Goal: Task Accomplishment & Management: Use online tool/utility

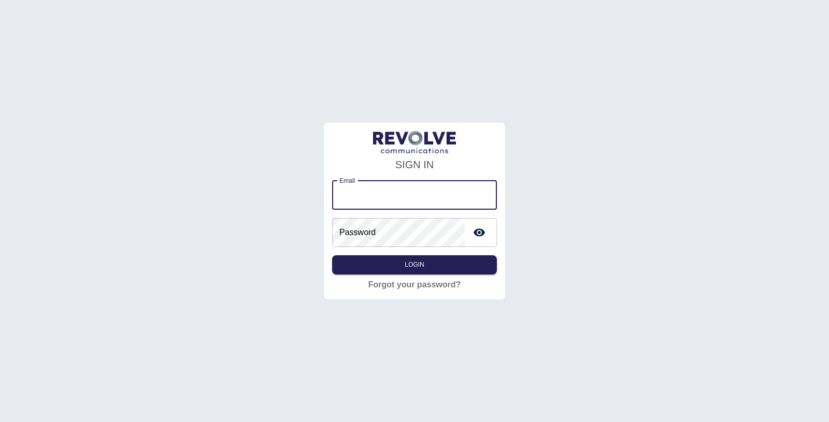
click at [362, 194] on input "Email" at bounding box center [414, 195] width 165 height 29
type input "**********"
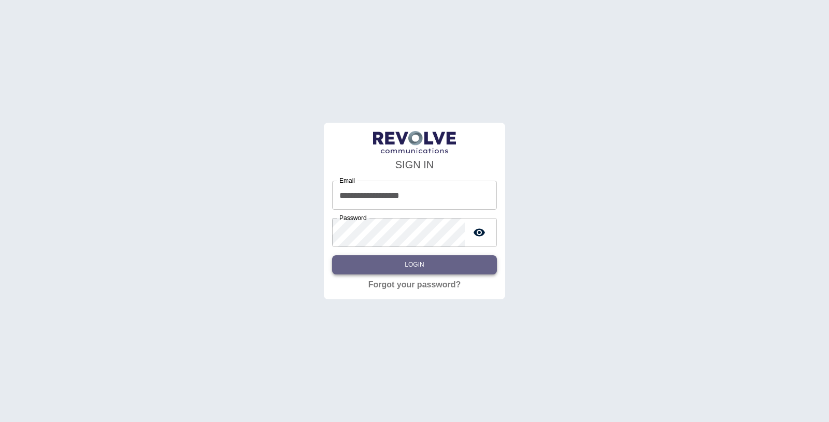
click at [436, 267] on button "Login" at bounding box center [414, 264] width 165 height 19
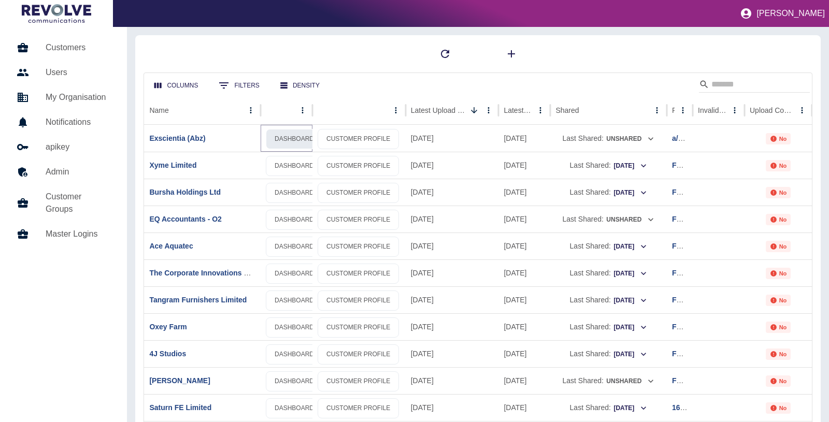
click at [286, 137] on link "DASHBOARD" at bounding box center [294, 139] width 57 height 20
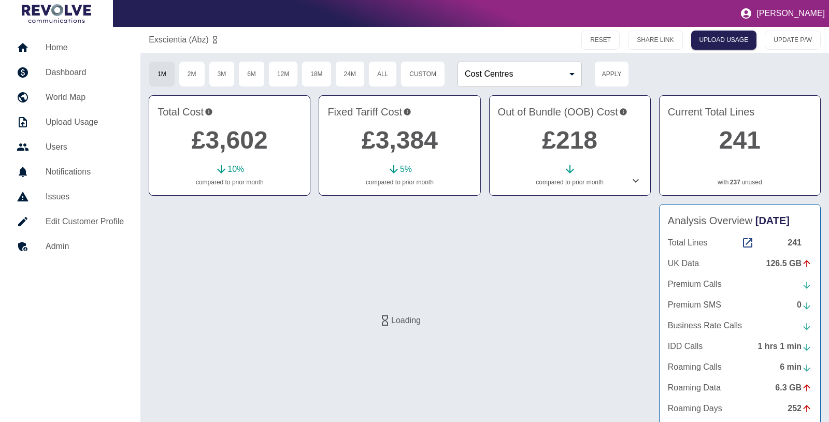
click at [634, 183] on icon at bounding box center [635, 181] width 12 height 12
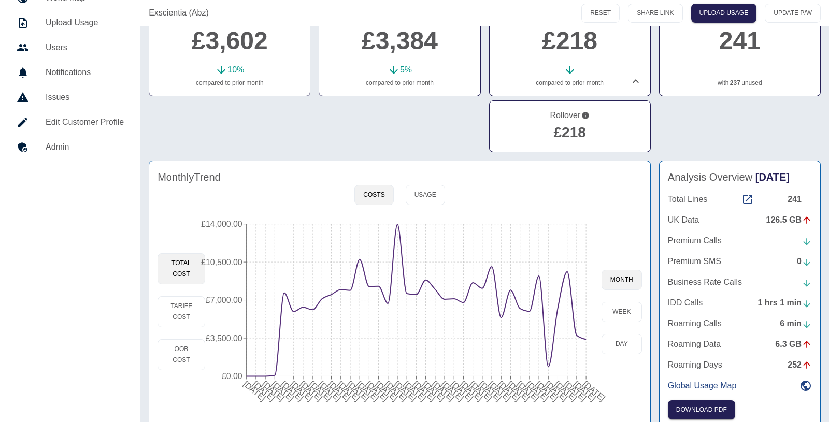
scroll to position [112, 0]
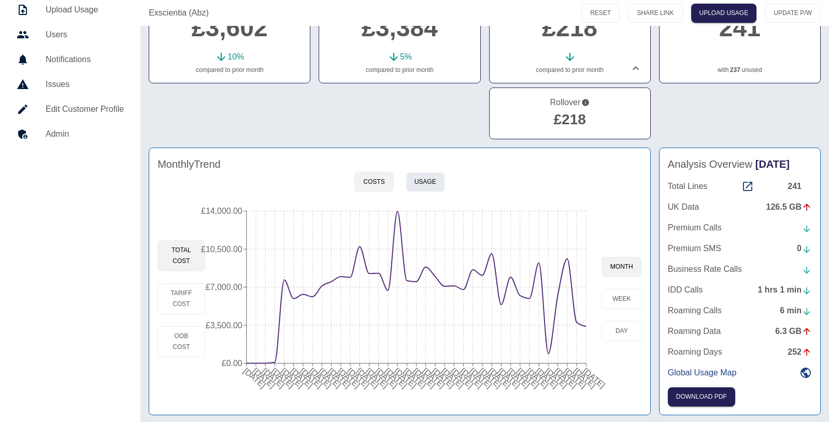
click at [436, 172] on button "Usage" at bounding box center [425, 182] width 39 height 20
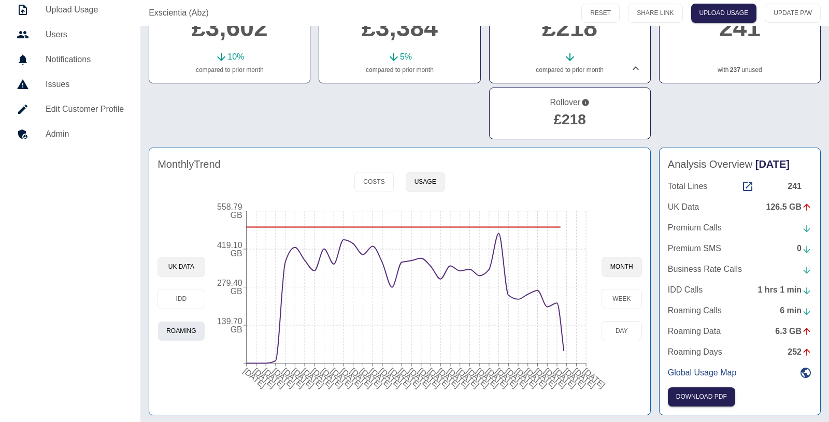
click at [174, 325] on button "Roaming" at bounding box center [180, 331] width 47 height 20
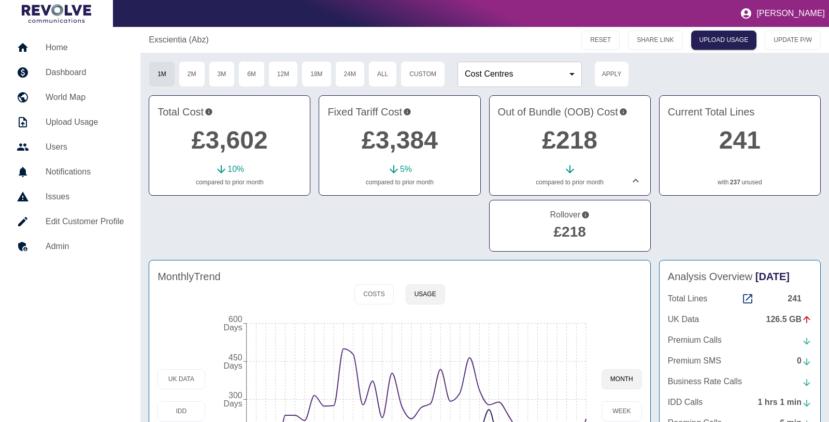
click at [56, 53] on h5 "Home" at bounding box center [85, 47] width 78 height 12
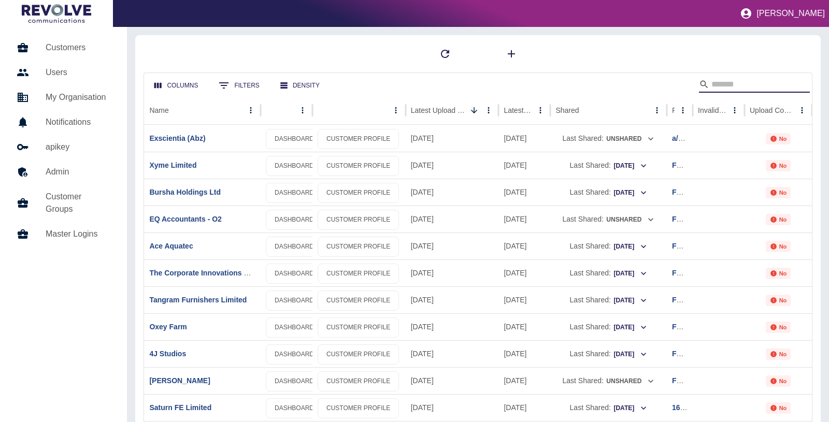
click at [748, 81] on input "Search" at bounding box center [752, 84] width 83 height 17
type input "******"
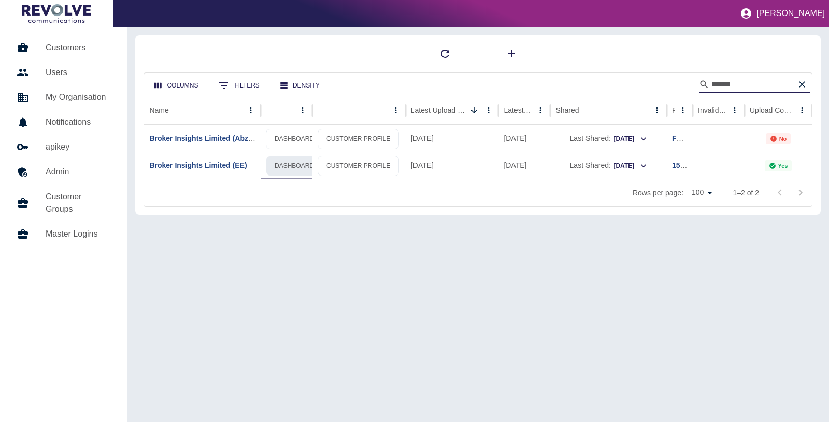
click at [290, 166] on link "DASHBOARD" at bounding box center [294, 166] width 57 height 20
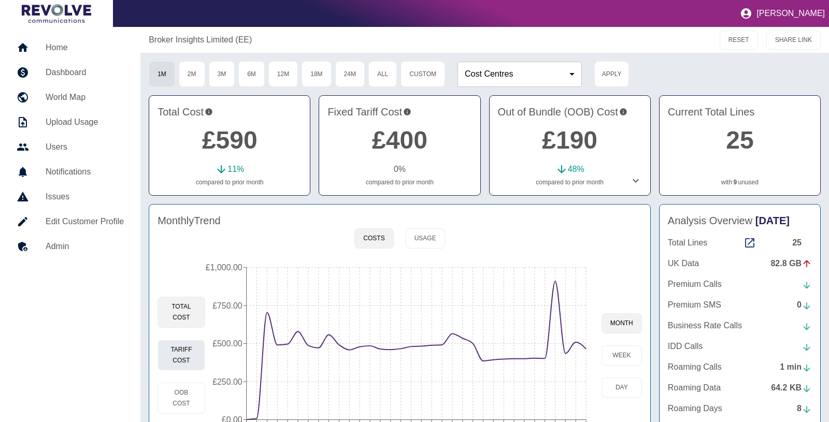
click at [186, 362] on button "Tariff Cost" at bounding box center [181, 355] width 48 height 31
